Goal: Transaction & Acquisition: Download file/media

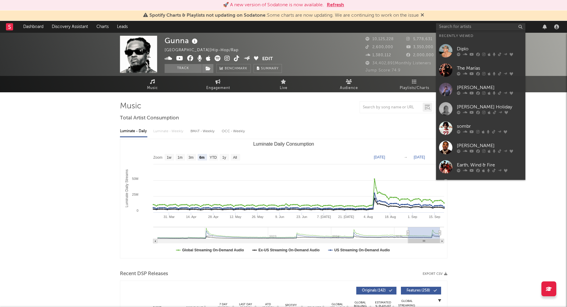
select select "6m"
click at [467, 49] on div "Diplo" at bounding box center [489, 48] width 65 height 7
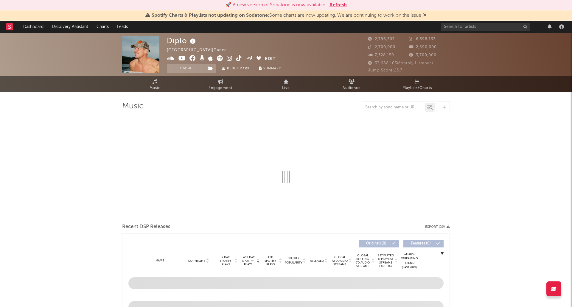
select select "6m"
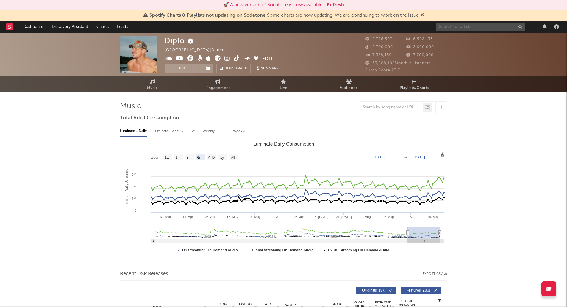
click at [479, 24] on input "text" at bounding box center [480, 26] width 89 height 7
click at [464, 28] on input "sombr" at bounding box center [480, 26] width 89 height 7
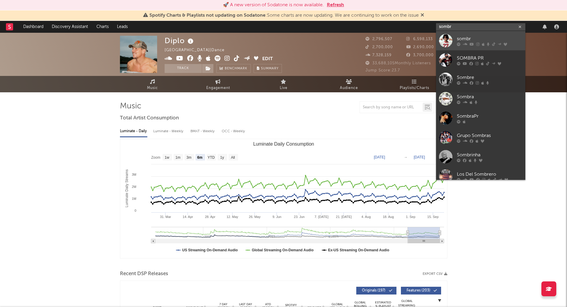
type input "sombr"
click at [475, 39] on div "sombr" at bounding box center [489, 38] width 65 height 7
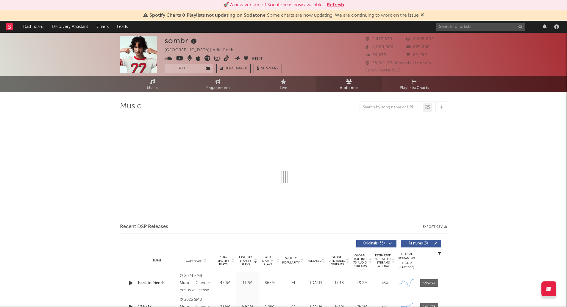
select select "6m"
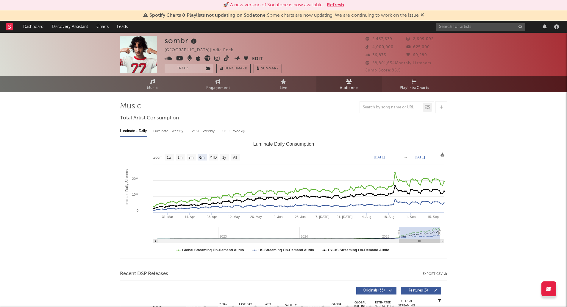
click at [348, 85] on span "Audience" at bounding box center [349, 88] width 18 height 7
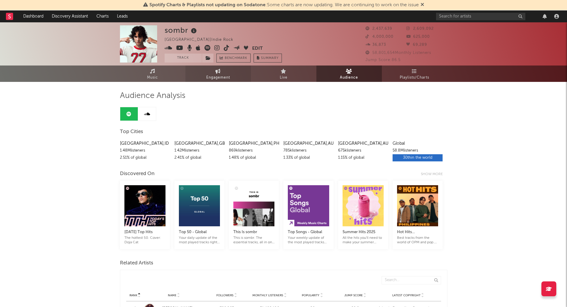
click at [219, 75] on span "Engagement" at bounding box center [218, 77] width 24 height 7
select select "1w"
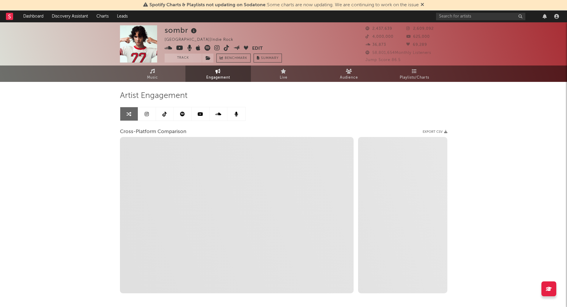
select select "1m"
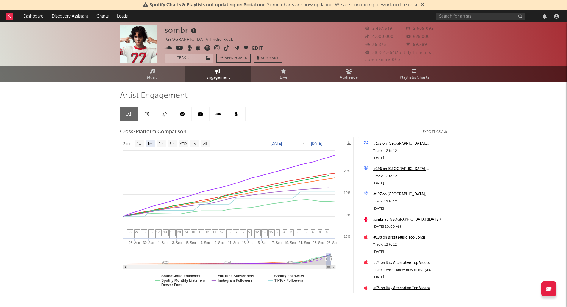
click at [282, 145] on text "Aug 26, 2025" at bounding box center [276, 143] width 11 height 4
click at [294, 143] on input "2025-08-26" at bounding box center [281, 144] width 28 height 6
type input "2024-09-26"
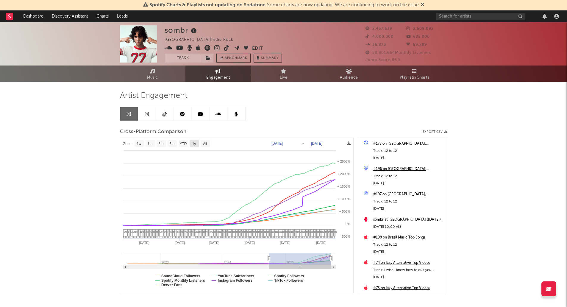
click at [195, 145] on text "1y" at bounding box center [194, 144] width 4 height 4
select select "1y"
type input "2024-09-25"
click at [441, 131] on button "Export CSV" at bounding box center [435, 132] width 25 height 4
click at [183, 143] on text "YTD" at bounding box center [183, 144] width 7 height 4
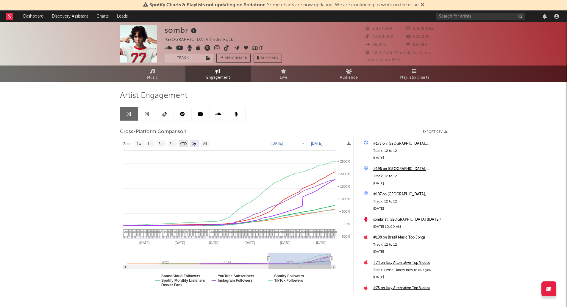
select select "YTD"
type input "2025-01-01"
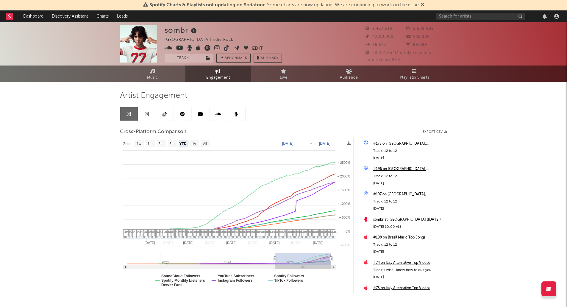
select select "1w"
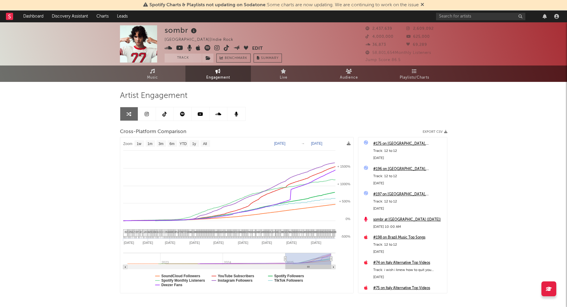
click at [66, 152] on div "sombr United States | Indie Rock Edit Track Benchmark Summary 2,437,639 2,609,0…" at bounding box center [283, 178] width 567 height 313
